Goal: Task Accomplishment & Management: Manage account settings

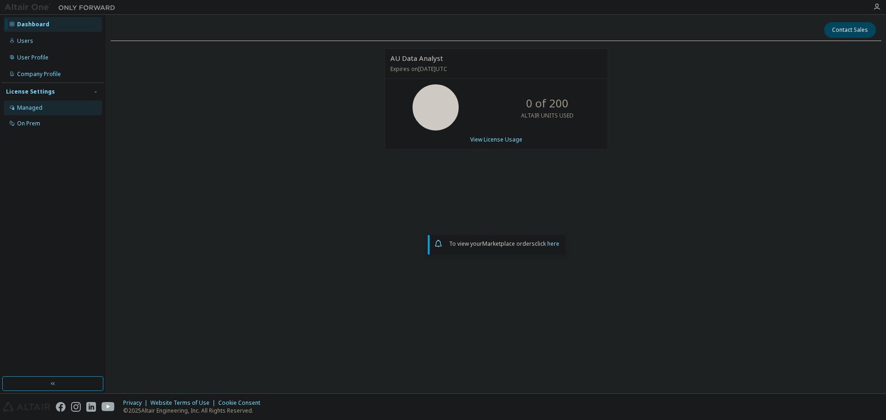
click at [32, 111] on div "Managed" at bounding box center [29, 107] width 25 height 7
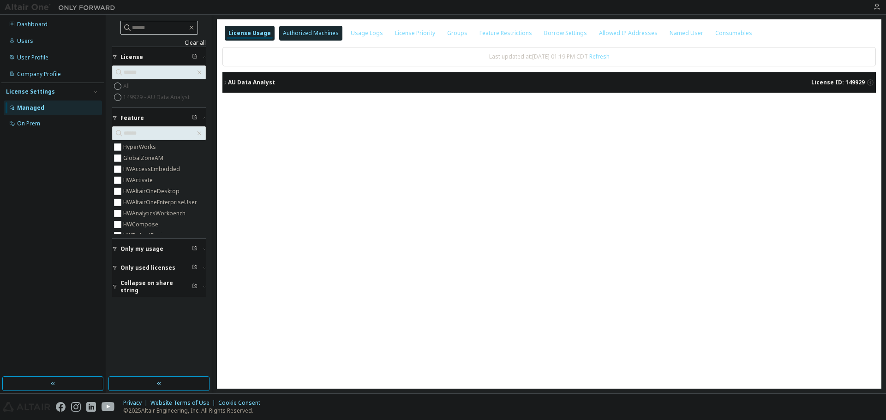
click at [305, 34] on div "Authorized Machines" at bounding box center [311, 33] width 56 height 7
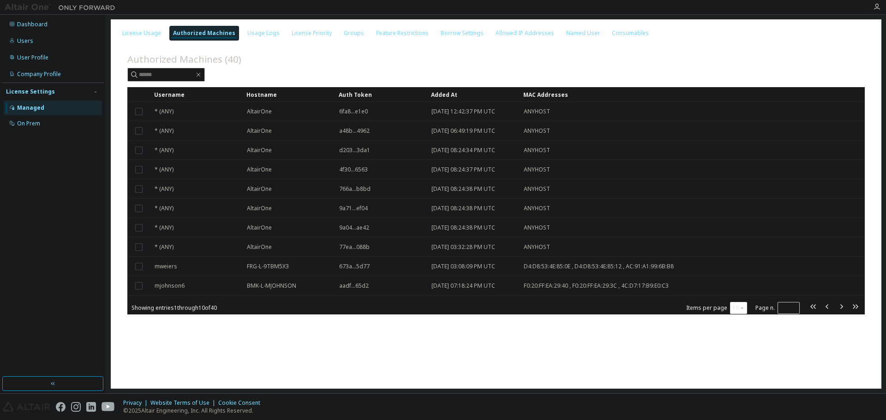
click at [733, 311] on div "10" at bounding box center [738, 308] width 17 height 12
click at [738, 311] on button "10" at bounding box center [738, 308] width 12 height 7
click at [751, 364] on div "100" at bounding box center [767, 364] width 74 height 11
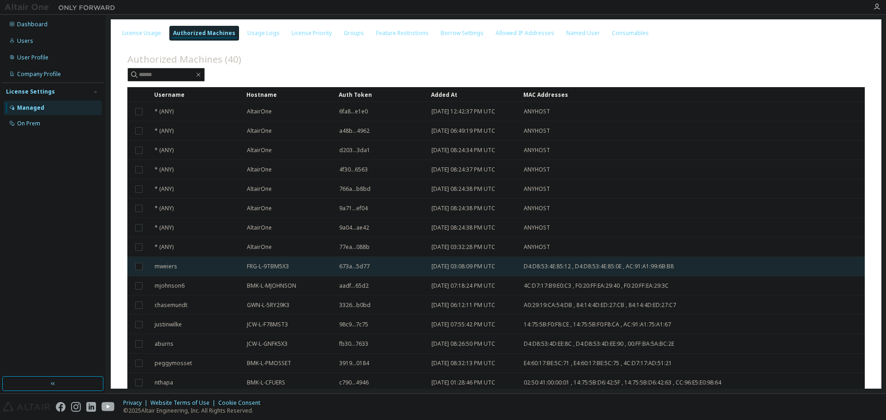
drag, startPoint x: 46, startPoint y: 242, endPoint x: 241, endPoint y: 268, distance: 196.4
click at [46, 242] on div "Dashboard Users User Profile Company Profile License Settings Managed On Prem" at bounding box center [52, 195] width 103 height 359
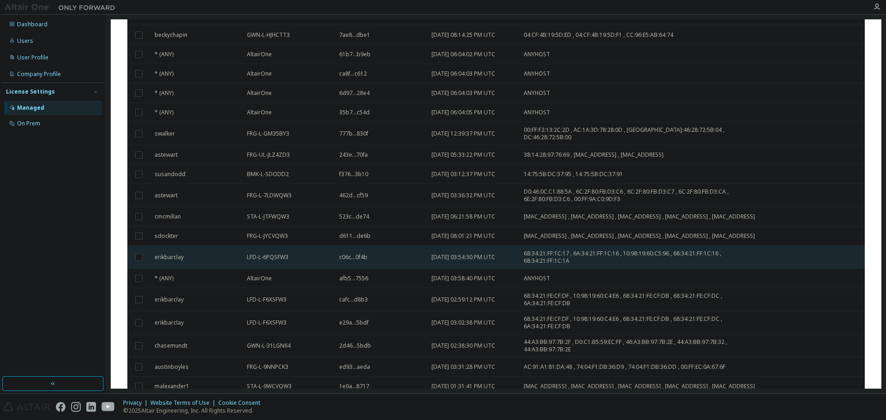
scroll to position [566, 0]
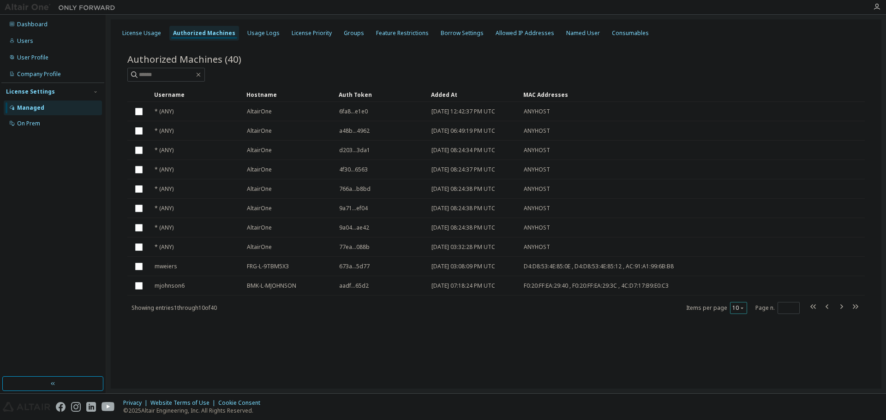
click at [739, 308] on button "10" at bounding box center [738, 308] width 12 height 7
click at [738, 364] on div "100" at bounding box center [767, 364] width 74 height 11
